Goal: Obtain resource: Download file/media

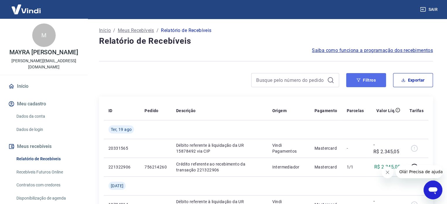
click at [363, 78] on button "Filtros" at bounding box center [366, 80] width 40 height 14
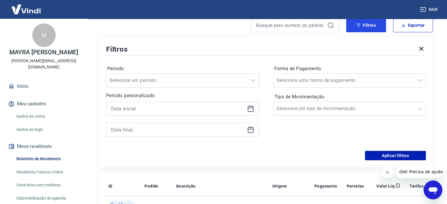
scroll to position [59, 0]
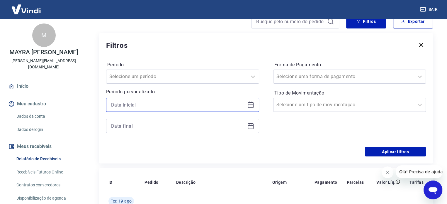
click at [113, 108] on input at bounding box center [178, 104] width 134 height 9
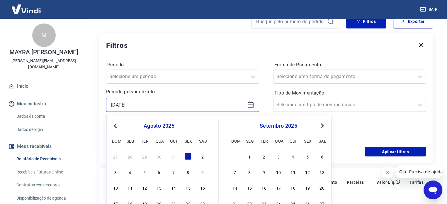
click at [113, 108] on input "[DATE]" at bounding box center [178, 104] width 134 height 9
drag, startPoint x: 144, startPoint y: 105, endPoint x: 95, endPoint y: 104, distance: 48.9
type input "01/01/2023"
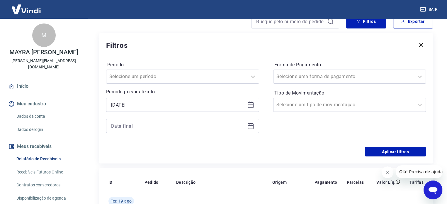
click at [109, 132] on div at bounding box center [182, 126] width 153 height 14
click at [110, 127] on div at bounding box center [182, 126] width 153 height 14
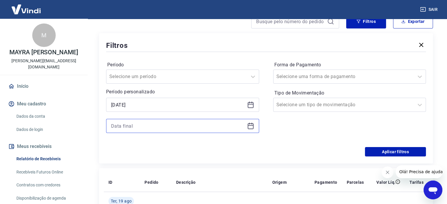
click at [113, 127] on input at bounding box center [178, 125] width 134 height 9
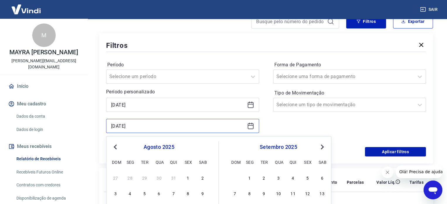
type input "[DATE]"
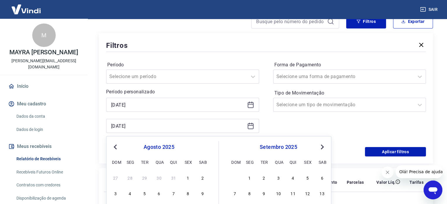
click at [288, 124] on div "Forma de Pagamento Selecione uma forma de pagamento Tipo de Movimentação Seleci…" at bounding box center [349, 100] width 153 height 80
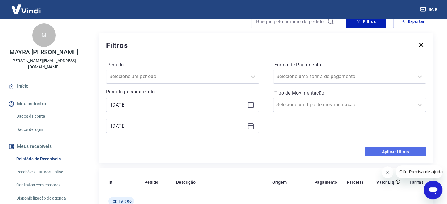
click at [395, 151] on button "Aplicar filtros" at bounding box center [395, 151] width 61 height 9
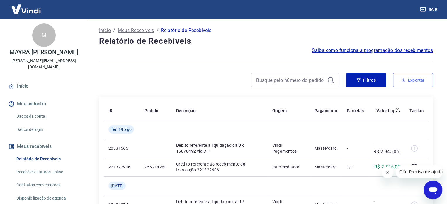
click at [413, 81] on button "Exportar" at bounding box center [413, 80] width 40 height 14
type input "01/01/2023"
type input "[DATE]"
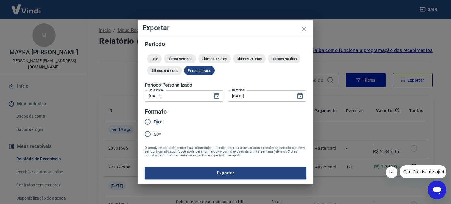
click at [157, 122] on span "Excel" at bounding box center [158, 122] width 9 height 6
click at [147, 121] on input "Excel" at bounding box center [148, 121] width 12 height 12
radio input "true"
click at [237, 172] on button "Exportar" at bounding box center [226, 172] width 162 height 12
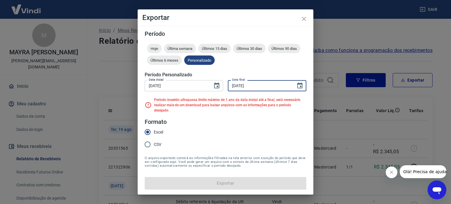
drag, startPoint x: 263, startPoint y: 89, endPoint x: 251, endPoint y: 89, distance: 11.4
click at [251, 89] on input "[DATE]" at bounding box center [260, 85] width 64 height 11
click at [259, 89] on input "[DATE]" at bounding box center [260, 85] width 64 height 11
click at [257, 89] on input "[DATE]" at bounding box center [260, 85] width 64 height 11
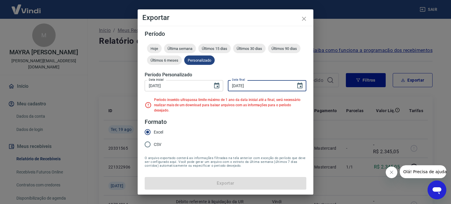
click at [233, 89] on input "[DATE]" at bounding box center [260, 85] width 64 height 11
click at [232, 89] on input "[DATE]" at bounding box center [260, 85] width 64 height 11
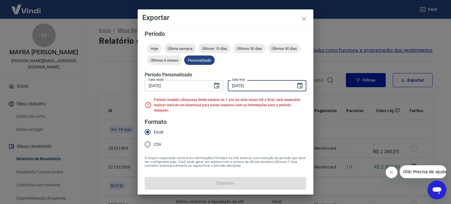
click at [232, 89] on input "[DATE]" at bounding box center [260, 85] width 64 height 11
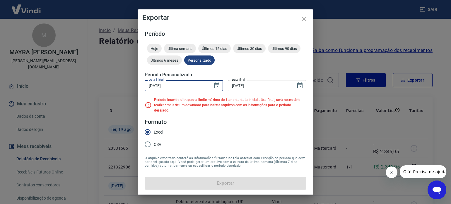
click at [175, 89] on input "01/01/2023" at bounding box center [177, 85] width 64 height 11
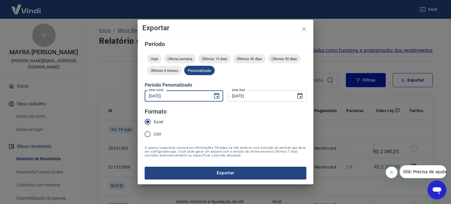
click at [158, 96] on input "01/10/2024" at bounding box center [177, 95] width 64 height 11
type input "01/09/2024"
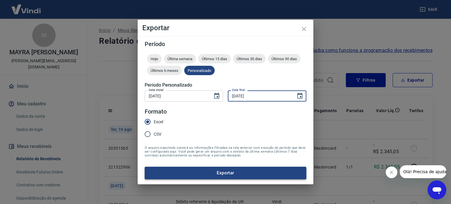
click at [229, 170] on button "Exportar" at bounding box center [226, 172] width 162 height 12
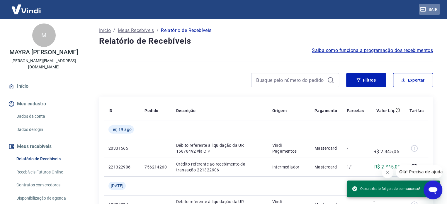
click at [435, 9] on button "Sair" at bounding box center [429, 9] width 21 height 11
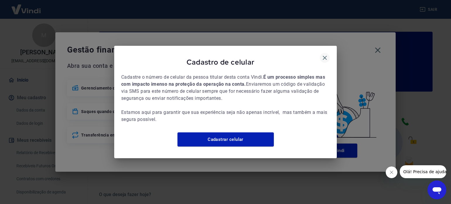
click at [326, 54] on icon "button" at bounding box center [324, 57] width 7 height 7
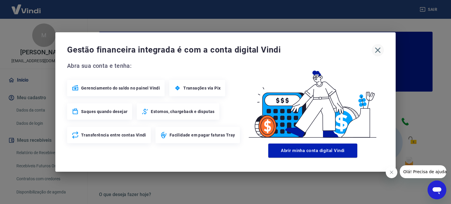
click at [379, 49] on icon "button" at bounding box center [377, 49] width 9 height 9
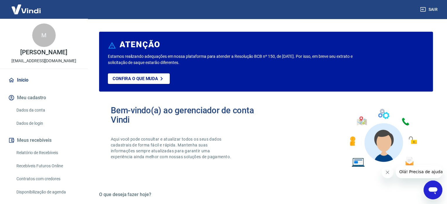
click at [44, 159] on link "Relatório de Recebíveis" at bounding box center [47, 153] width 67 height 12
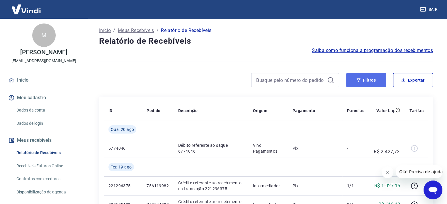
click at [370, 80] on button "Filtros" at bounding box center [366, 80] width 40 height 14
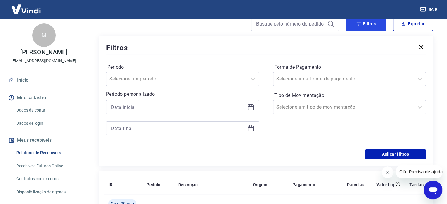
scroll to position [59, 0]
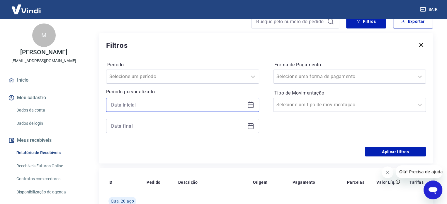
click at [113, 104] on input at bounding box center [178, 104] width 134 height 9
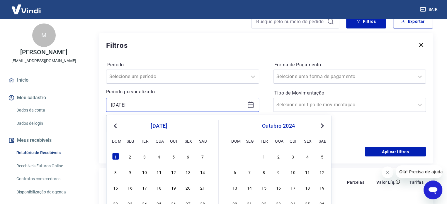
type input "01/09/2024"
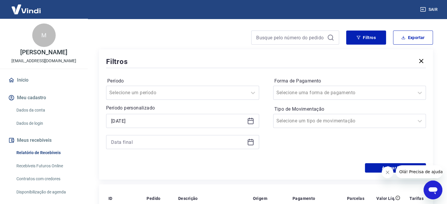
scroll to position [29, 0]
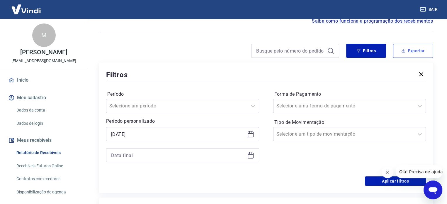
click at [425, 46] on button "Exportar" at bounding box center [413, 51] width 40 height 14
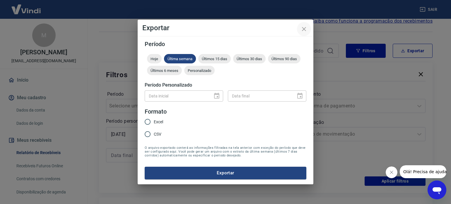
click at [302, 29] on icon "close" at bounding box center [304, 28] width 7 height 7
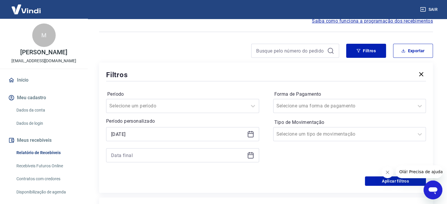
click at [109, 158] on div at bounding box center [182, 155] width 153 height 14
click at [115, 155] on input at bounding box center [178, 155] width 134 height 9
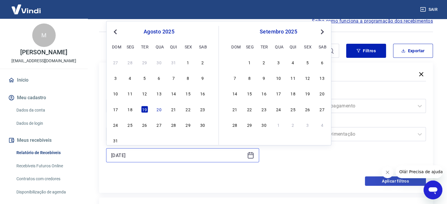
type input "[DATE]"
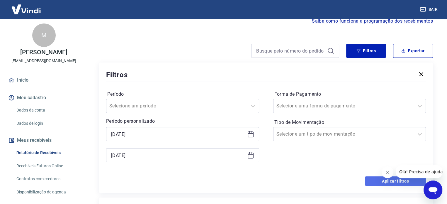
click at [392, 182] on button "Aplicar filtros" at bounding box center [395, 180] width 61 height 9
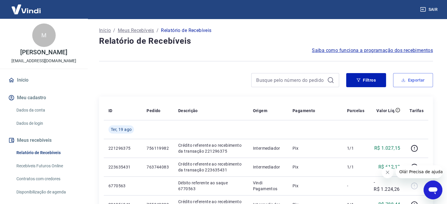
click at [420, 78] on button "Exportar" at bounding box center [413, 80] width 40 height 14
type input "01/09/2024"
type input "[DATE]"
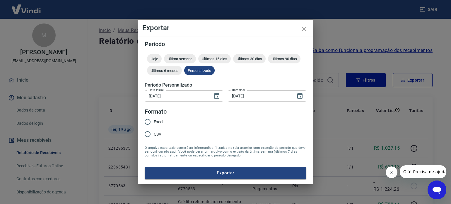
click at [154, 121] on span "Excel" at bounding box center [158, 122] width 9 height 6
click at [154, 121] on input "Excel" at bounding box center [148, 121] width 12 height 12
radio input "true"
click at [233, 171] on button "Exportar" at bounding box center [226, 172] width 162 height 12
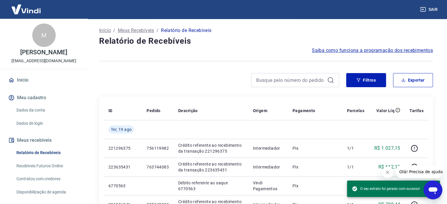
click at [430, 8] on button "Sair" at bounding box center [429, 9] width 21 height 11
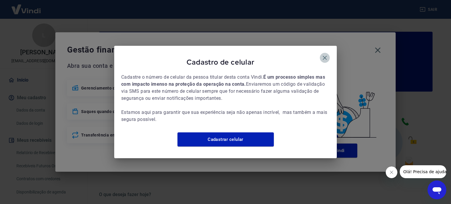
click at [325, 55] on icon "button" at bounding box center [324, 57] width 7 height 7
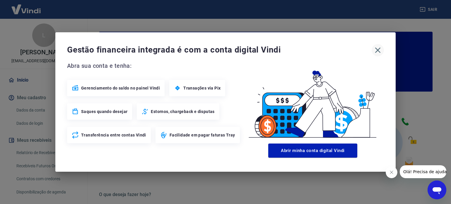
click at [382, 49] on icon "button" at bounding box center [377, 49] width 9 height 9
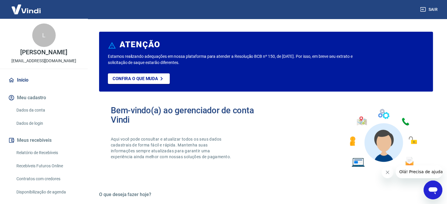
scroll to position [29, 0]
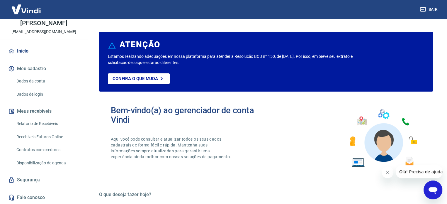
click at [43, 129] on link "Relatório de Recebíveis" at bounding box center [47, 124] width 67 height 12
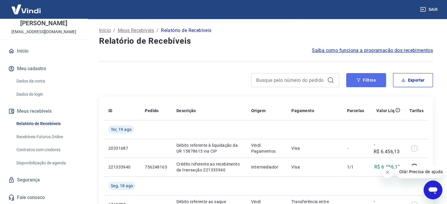
click at [377, 80] on button "Filtros" at bounding box center [366, 80] width 40 height 14
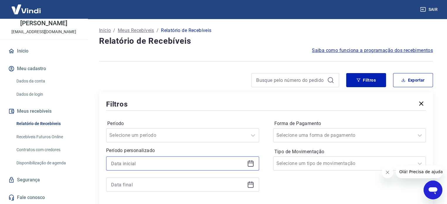
click at [113, 166] on input at bounding box center [178, 163] width 134 height 9
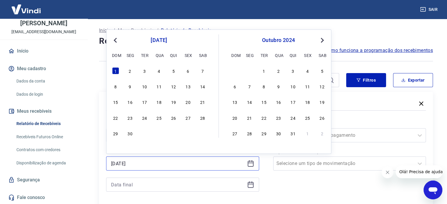
type input "01/09/2024"
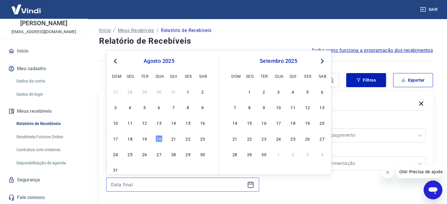
click at [112, 185] on input at bounding box center [178, 184] width 134 height 9
type input "[DATE]"
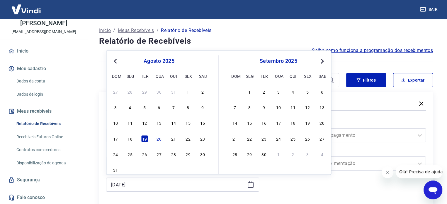
click at [342, 182] on div "Forma de Pagamento Selecione uma forma de pagamento Tipo de Movimentação Seleci…" at bounding box center [349, 159] width 153 height 80
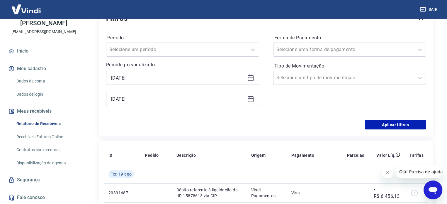
scroll to position [88, 0]
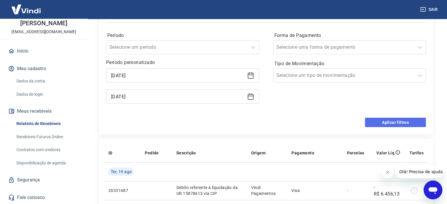
click at [396, 122] on button "Aplicar filtros" at bounding box center [395, 122] width 61 height 9
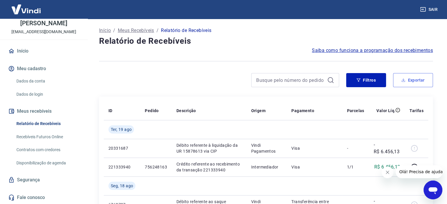
click at [416, 80] on button "Exportar" at bounding box center [413, 80] width 40 height 14
type input "01/09/2024"
type input "[DATE]"
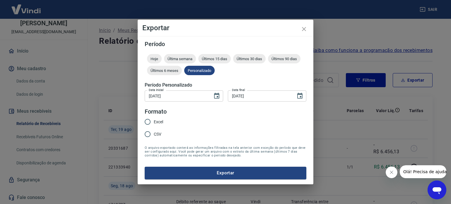
click at [155, 123] on span "Excel" at bounding box center [158, 122] width 9 height 6
click at [154, 123] on input "Excel" at bounding box center [148, 121] width 12 height 12
radio input "true"
click at [236, 172] on button "Exportar" at bounding box center [226, 172] width 162 height 12
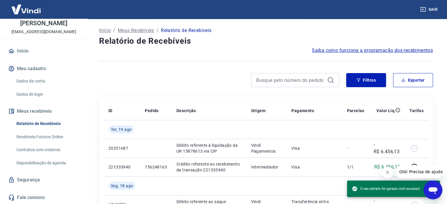
click at [159, 91] on div "Filtros Exportar" at bounding box center [266, 82] width 334 height 19
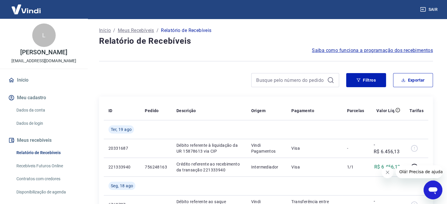
click at [200, 62] on div at bounding box center [266, 61] width 334 height 14
click at [256, 42] on h4 "Relatório de Recebíveis" at bounding box center [266, 41] width 334 height 12
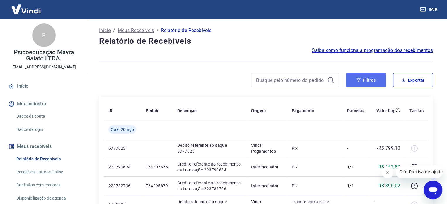
click at [378, 80] on button "Filtros" at bounding box center [366, 80] width 40 height 14
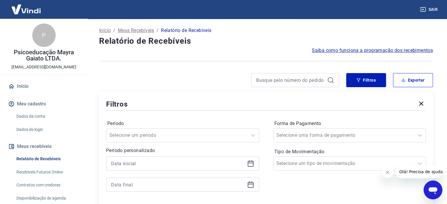
click at [110, 162] on div at bounding box center [182, 163] width 153 height 14
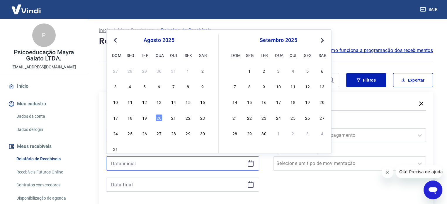
click at [112, 163] on input at bounding box center [178, 163] width 134 height 9
type input "[DATE]"
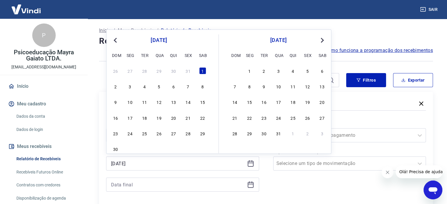
click at [108, 187] on div at bounding box center [182, 184] width 153 height 14
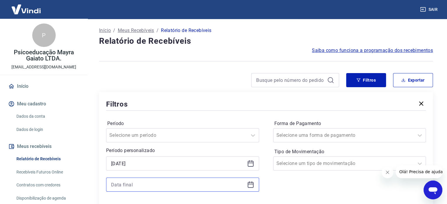
click at [112, 186] on input at bounding box center [178, 184] width 134 height 9
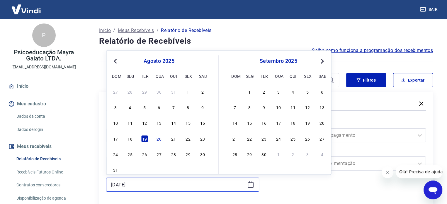
type input "[DATE]"
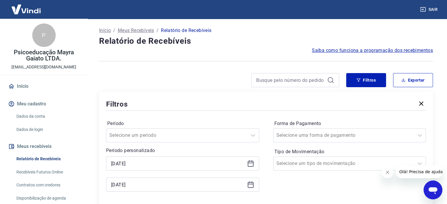
click at [383, 188] on div "Forma de Pagamento Selecione uma forma de pagamento Tipo de Movimentação Seleci…" at bounding box center [349, 159] width 153 height 80
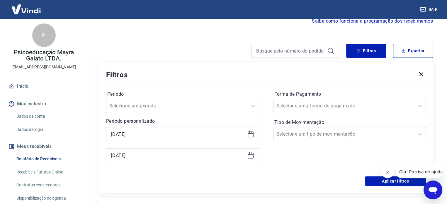
click at [382, 178] on div at bounding box center [412, 171] width 61 height 13
click at [380, 179] on button "Aplicar filtros" at bounding box center [395, 180] width 61 height 9
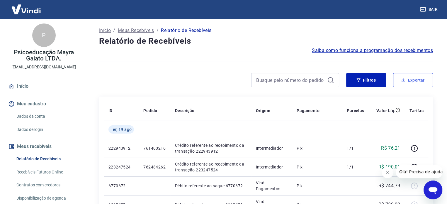
click at [413, 82] on button "Exportar" at bounding box center [413, 80] width 40 height 14
type input "[DATE]"
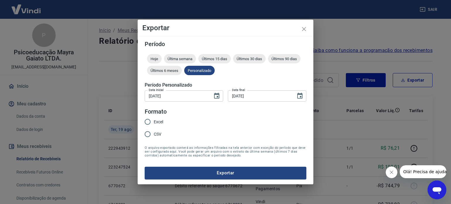
click at [154, 123] on span "Excel" at bounding box center [158, 122] width 9 height 6
click at [154, 123] on input "Excel" at bounding box center [148, 121] width 12 height 12
radio input "true"
click at [230, 171] on button "Exportar" at bounding box center [226, 172] width 162 height 12
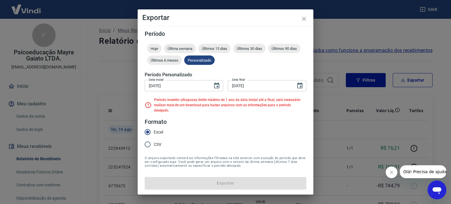
click at [256, 126] on form "Período Hoje Última semana Últimos 15 dias Últimos 30 dias Últimos 90 dias Últi…" at bounding box center [226, 110] width 162 height 158
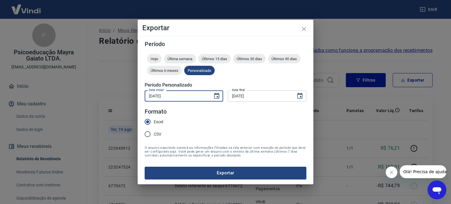
type input "[DATE]"
click at [224, 127] on form "Período Hoje Última semana Últimos 15 dias Últimos 30 dias Últimos 90 dias Últi…" at bounding box center [226, 110] width 162 height 138
click at [227, 172] on button "Exportar" at bounding box center [226, 172] width 162 height 12
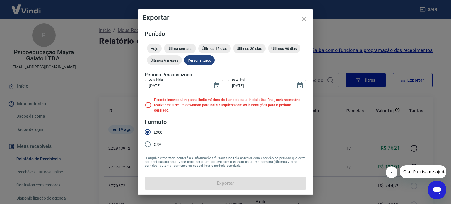
click at [234, 88] on input "[DATE]" at bounding box center [260, 85] width 64 height 11
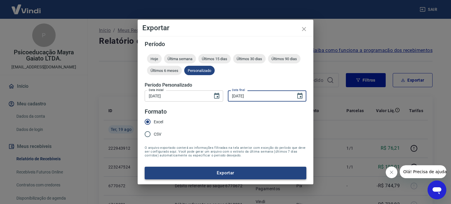
type input "[DATE]"
click at [229, 173] on button "Exportar" at bounding box center [226, 172] width 162 height 12
click at [175, 95] on input "[DATE]" at bounding box center [177, 95] width 64 height 11
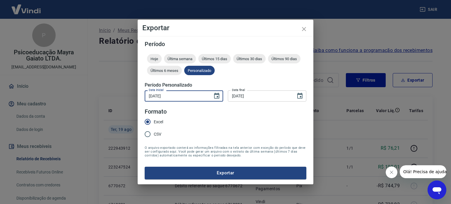
click at [166, 95] on input "[DATE]" at bounding box center [177, 95] width 64 height 11
type input "[DATE]"
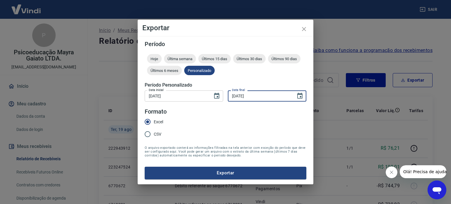
type input "[DATE]"
click at [237, 169] on button "Exportar" at bounding box center [226, 172] width 162 height 12
